Goal: Information Seeking & Learning: Understand process/instructions

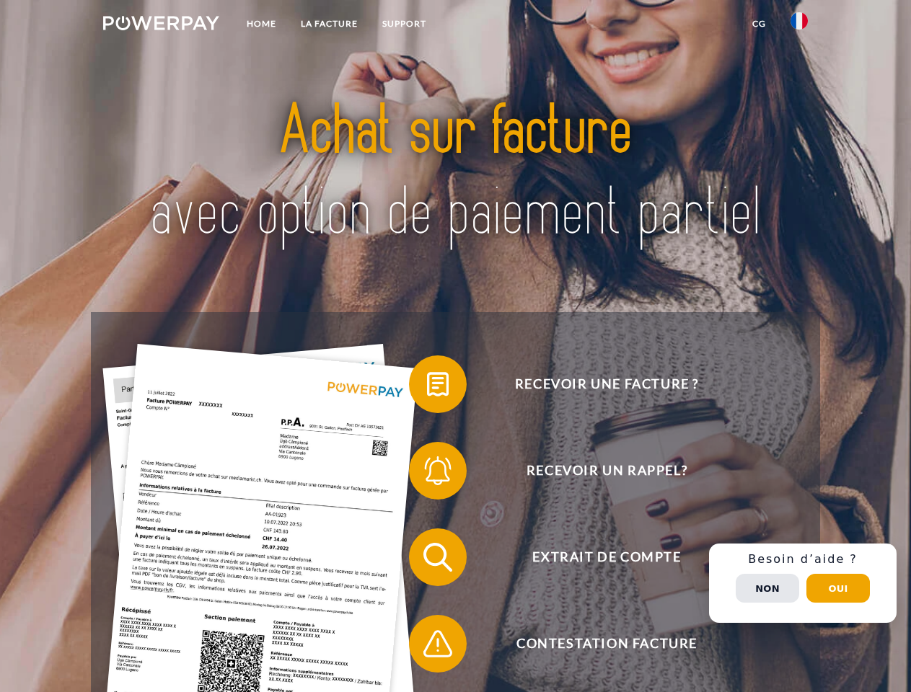
click at [161, 25] on img at bounding box center [161, 23] width 116 height 14
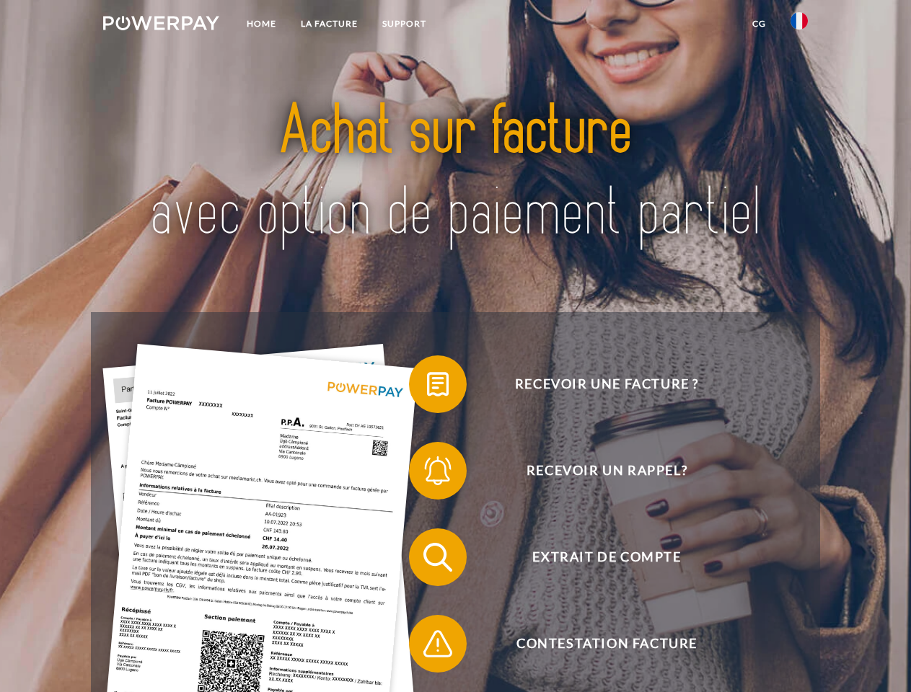
click at [799, 25] on img at bounding box center [798, 20] width 17 height 17
click at [758, 24] on link "CG" at bounding box center [759, 24] width 38 height 26
click at [427, 387] on span at bounding box center [416, 384] width 72 height 72
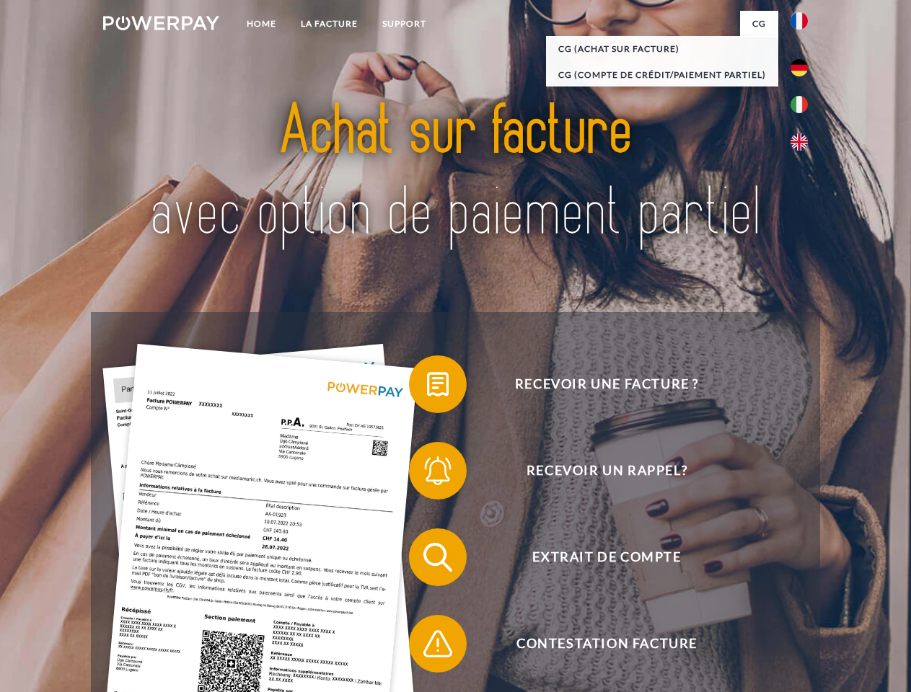
click at [427, 474] on span at bounding box center [416, 471] width 72 height 72
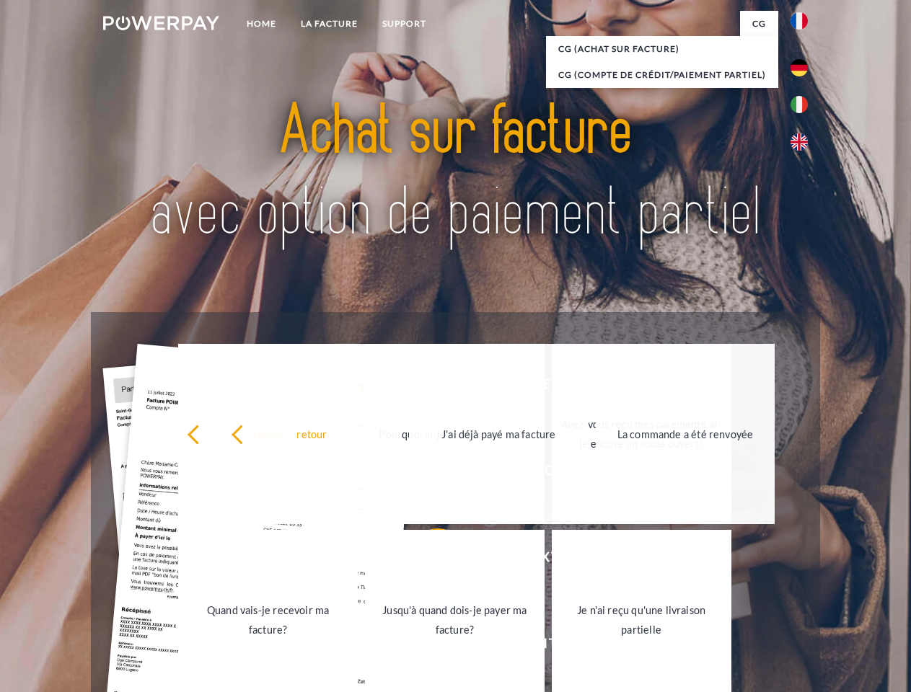
click at [427, 560] on link "Jusqu'à quand dois-je payer ma facture?" at bounding box center [455, 620] width 180 height 180
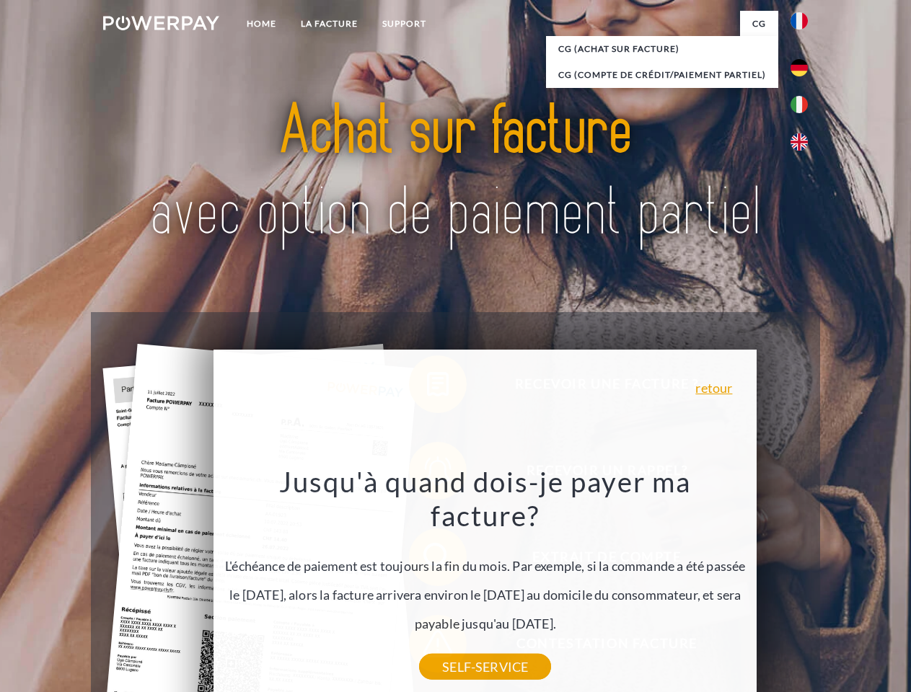
click at [427, 647] on div "Recevoir une facture ? Recevoir un rappel? Extrait de compte retour" at bounding box center [455, 600] width 728 height 577
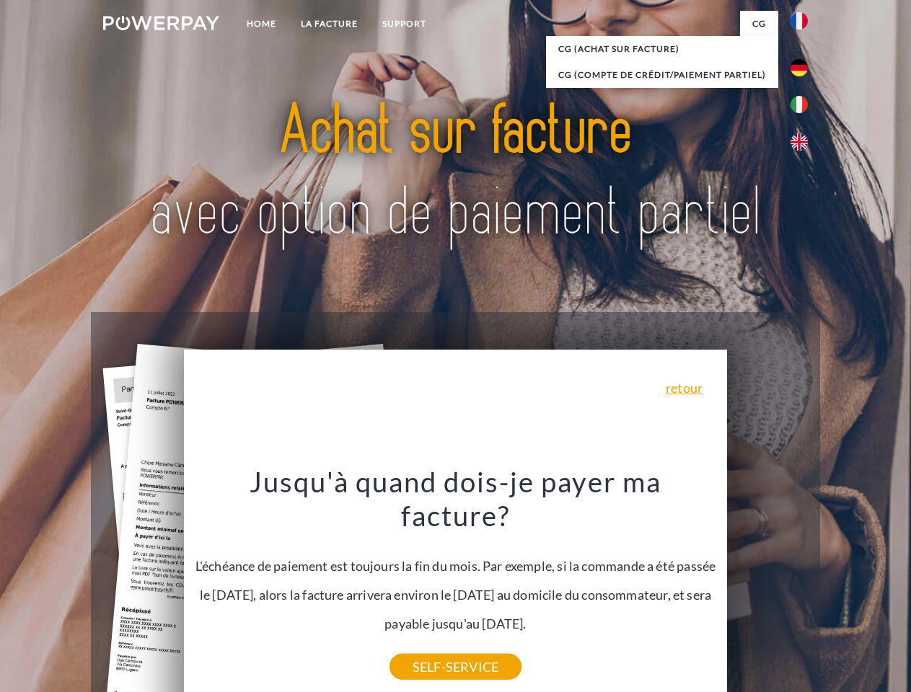
click at [802, 583] on div "Recevoir une facture ? Recevoir un rappel? Extrait de compte retour" at bounding box center [455, 600] width 728 height 577
click at [767, 586] on span "Extrait de compte" at bounding box center [606, 557] width 353 height 58
click at [838, 588] on header "Home LA FACTURE Support" at bounding box center [455, 498] width 911 height 996
